Goal: Transaction & Acquisition: Purchase product/service

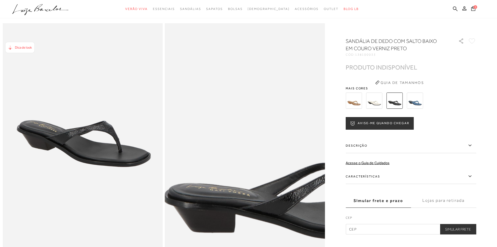
scroll to position [26, 0]
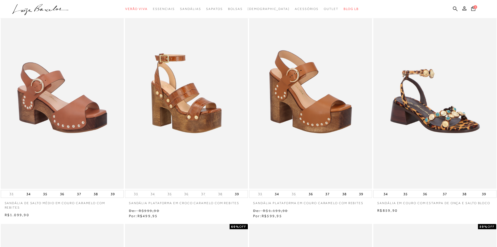
scroll to position [52, 0]
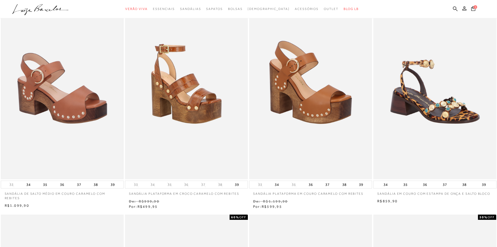
click at [42, 136] on img at bounding box center [62, 87] width 122 height 183
